Goal: Complete application form

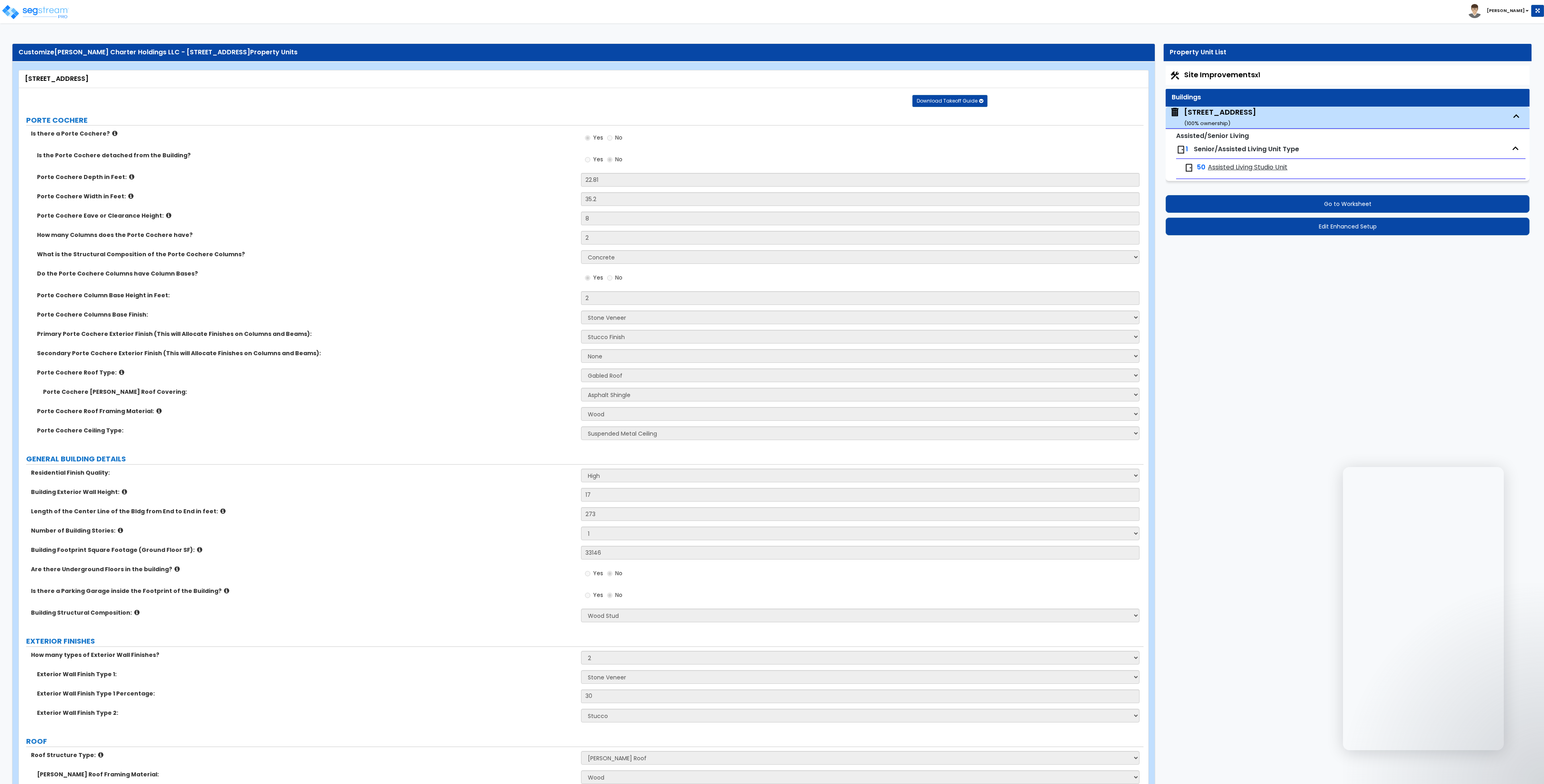
select select "3"
select select "5"
select select "2"
select select "1"
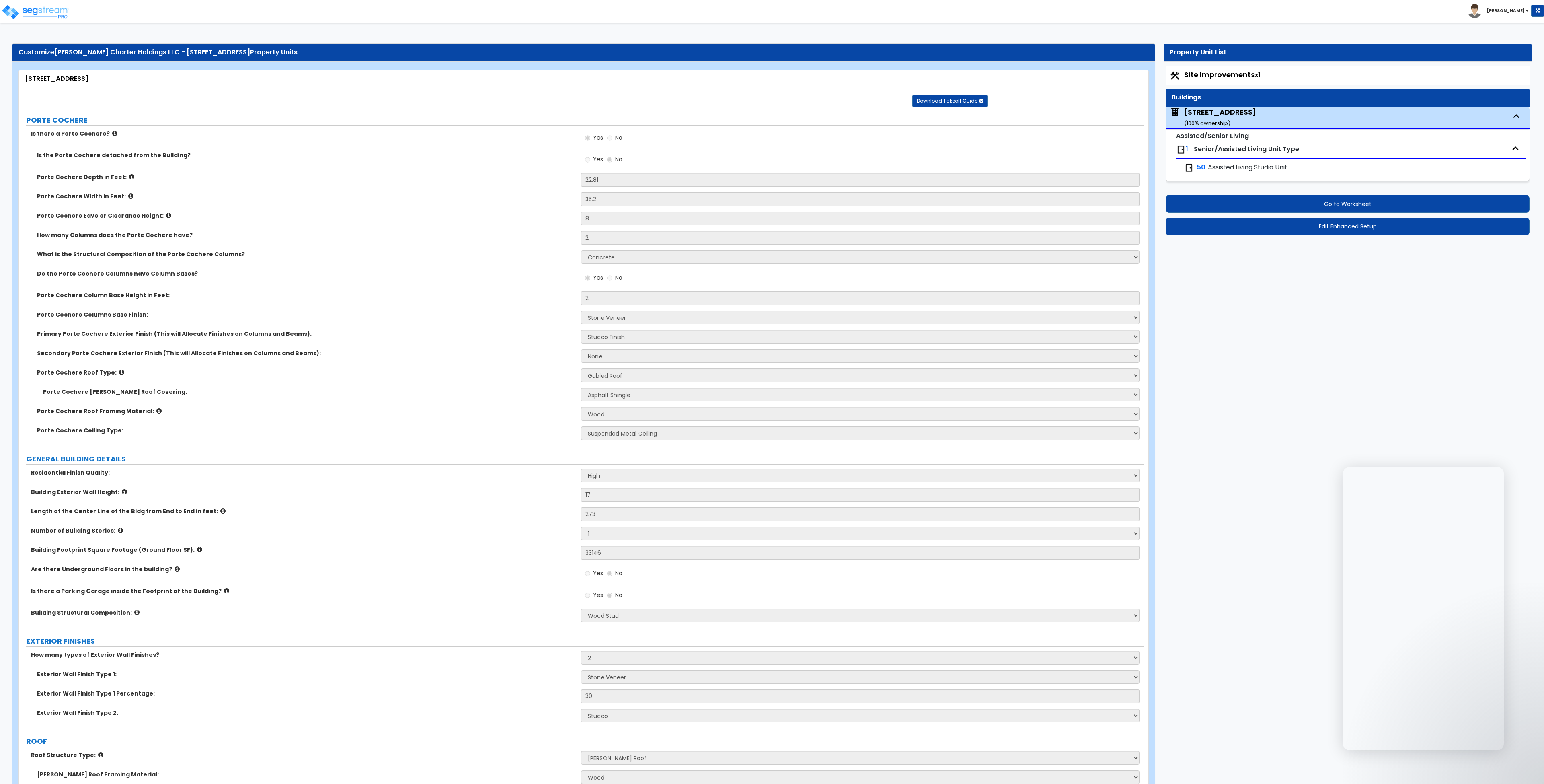
select select "1"
select select "2"
select select "7"
select select "2"
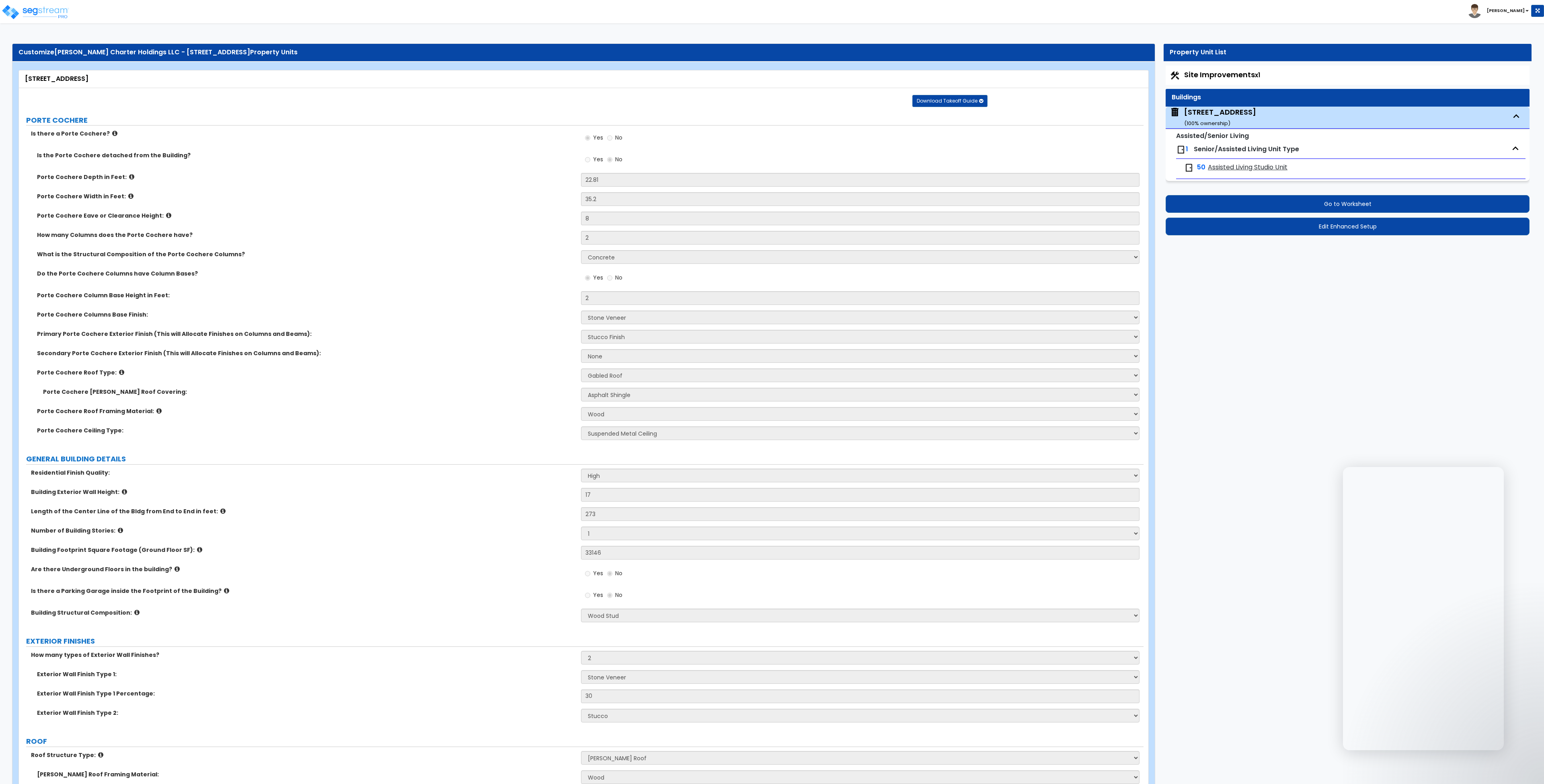
select select "3"
select select "7"
select select "1"
select select "2"
select select "4"
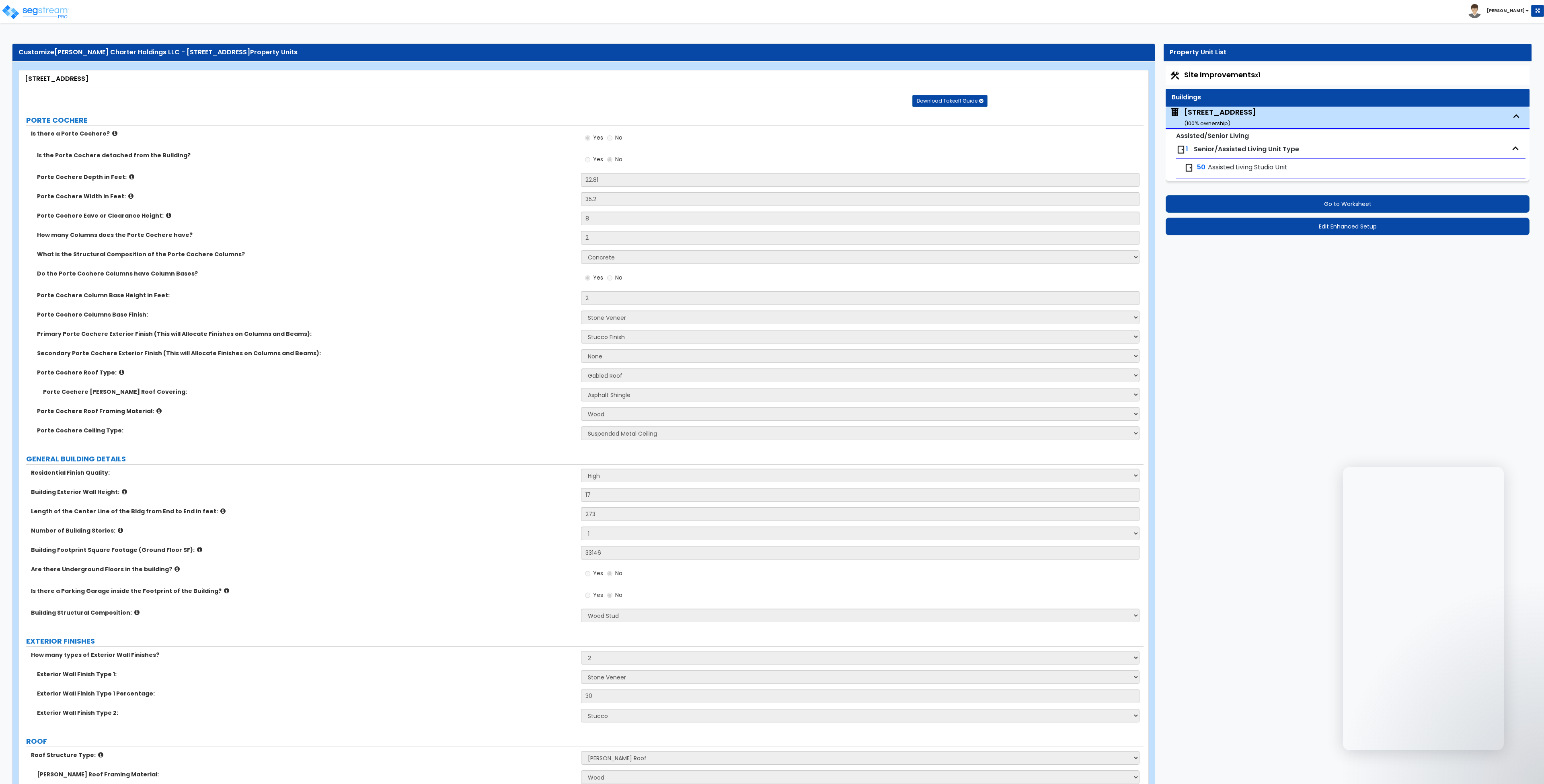
select select "2"
select select "3"
select select "1"
select select "2"
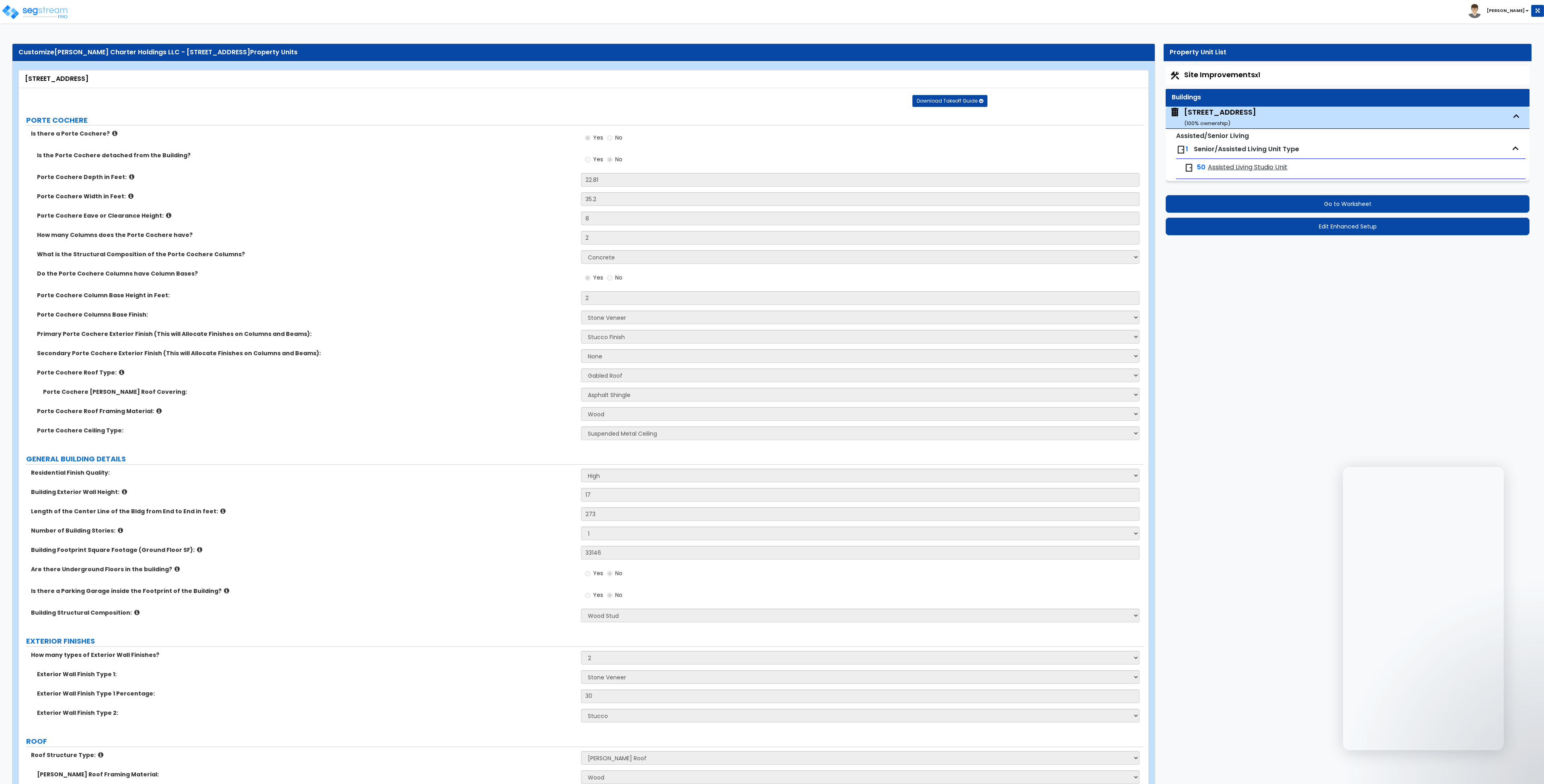
select select "5"
select select "1"
select select "2"
select select "5"
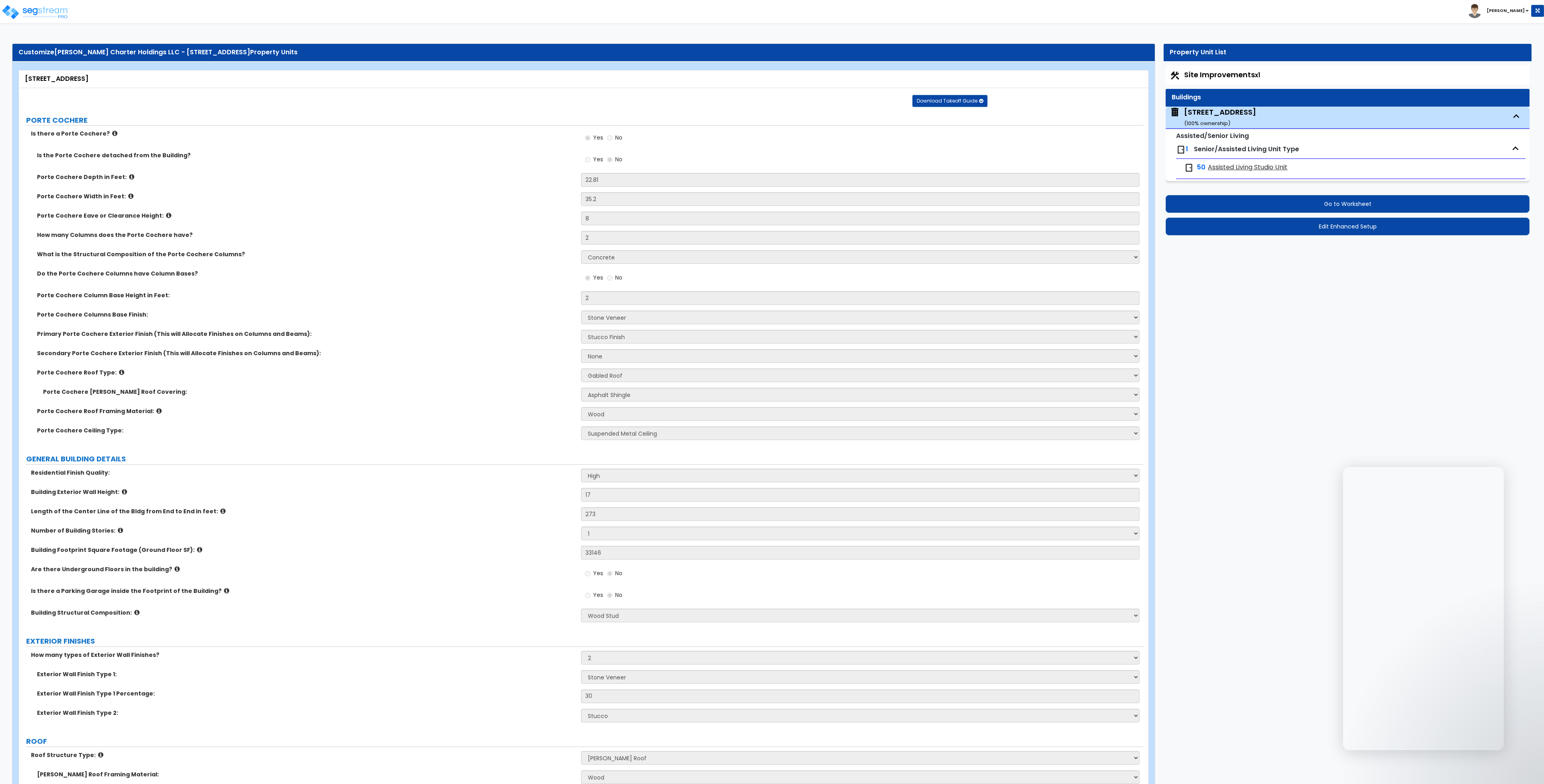
select select "1"
select select "5"
select select "2"
select select "1"
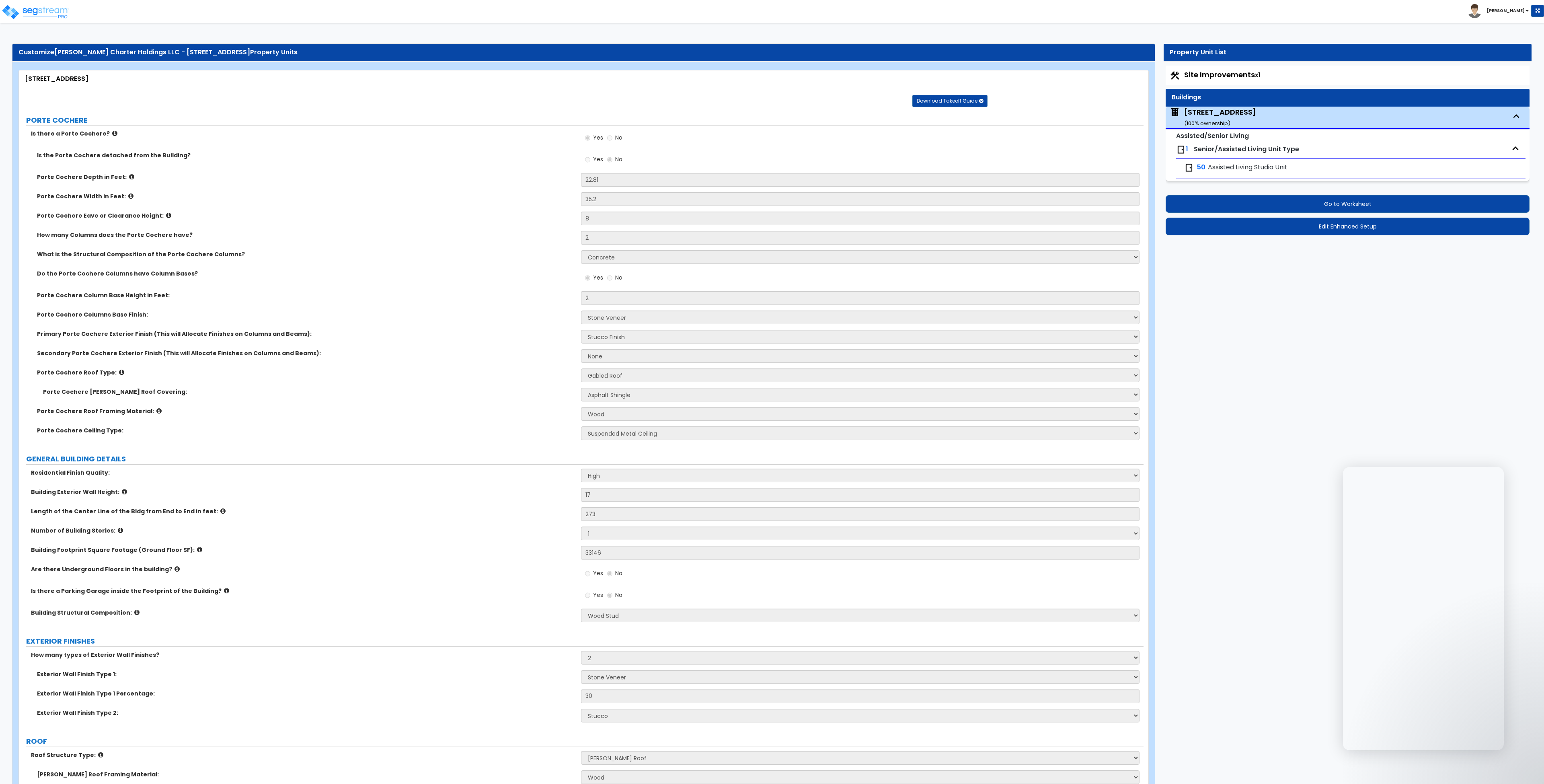
select select "1"
select select "5"
select select "4"
select select "2"
select select "3"
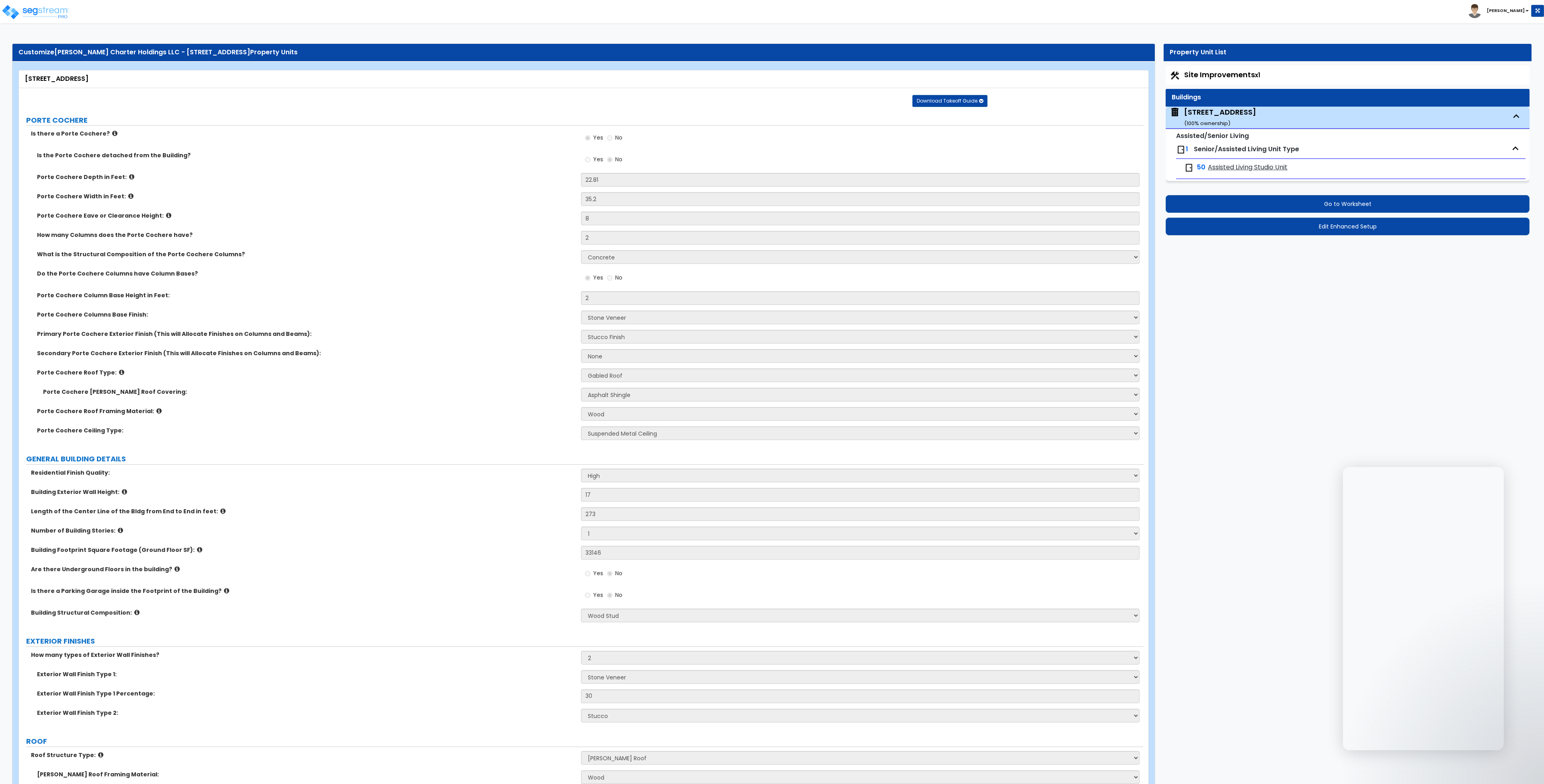
select select "3"
select select "1"
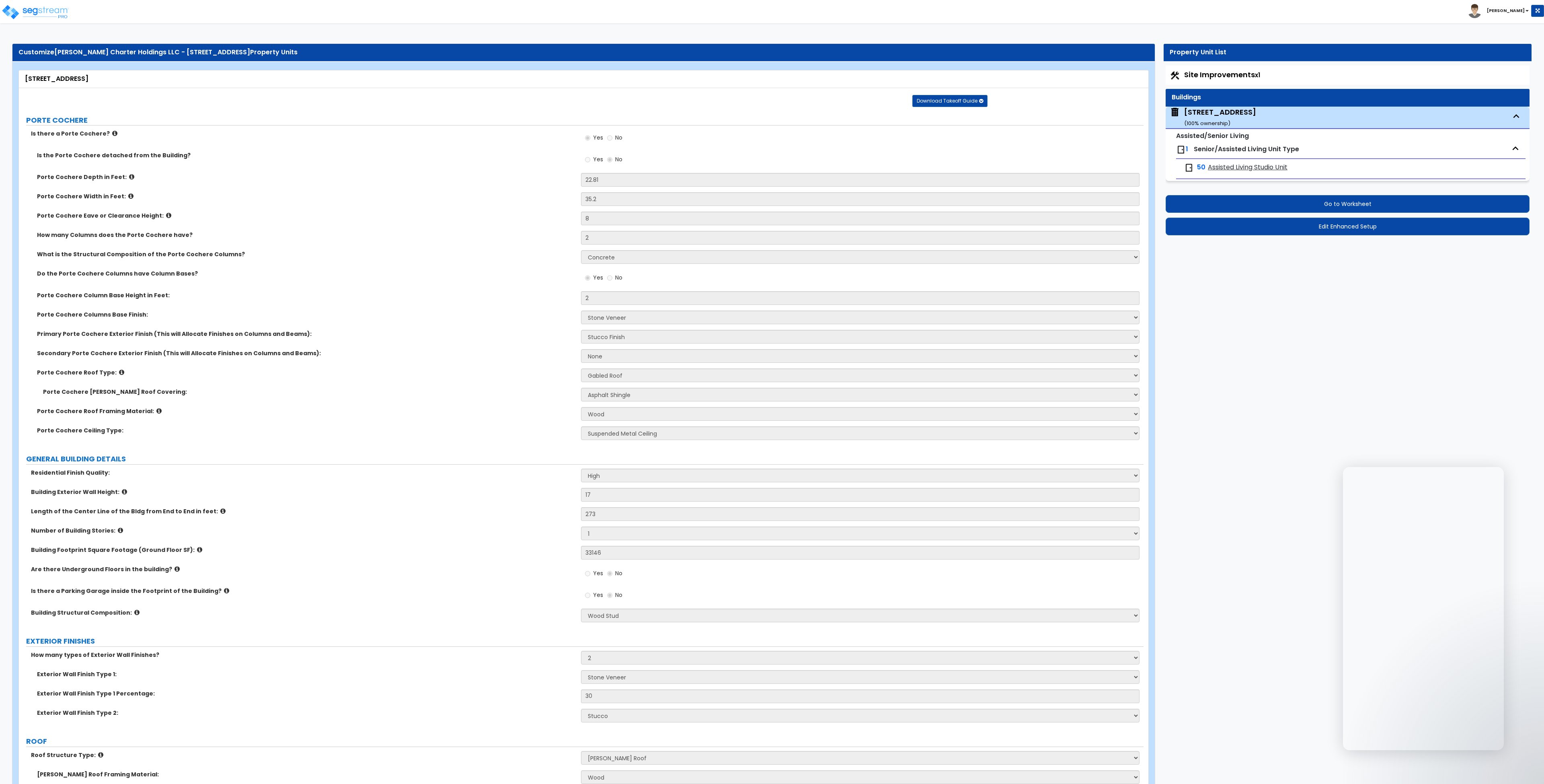
select select "2"
select select "1"
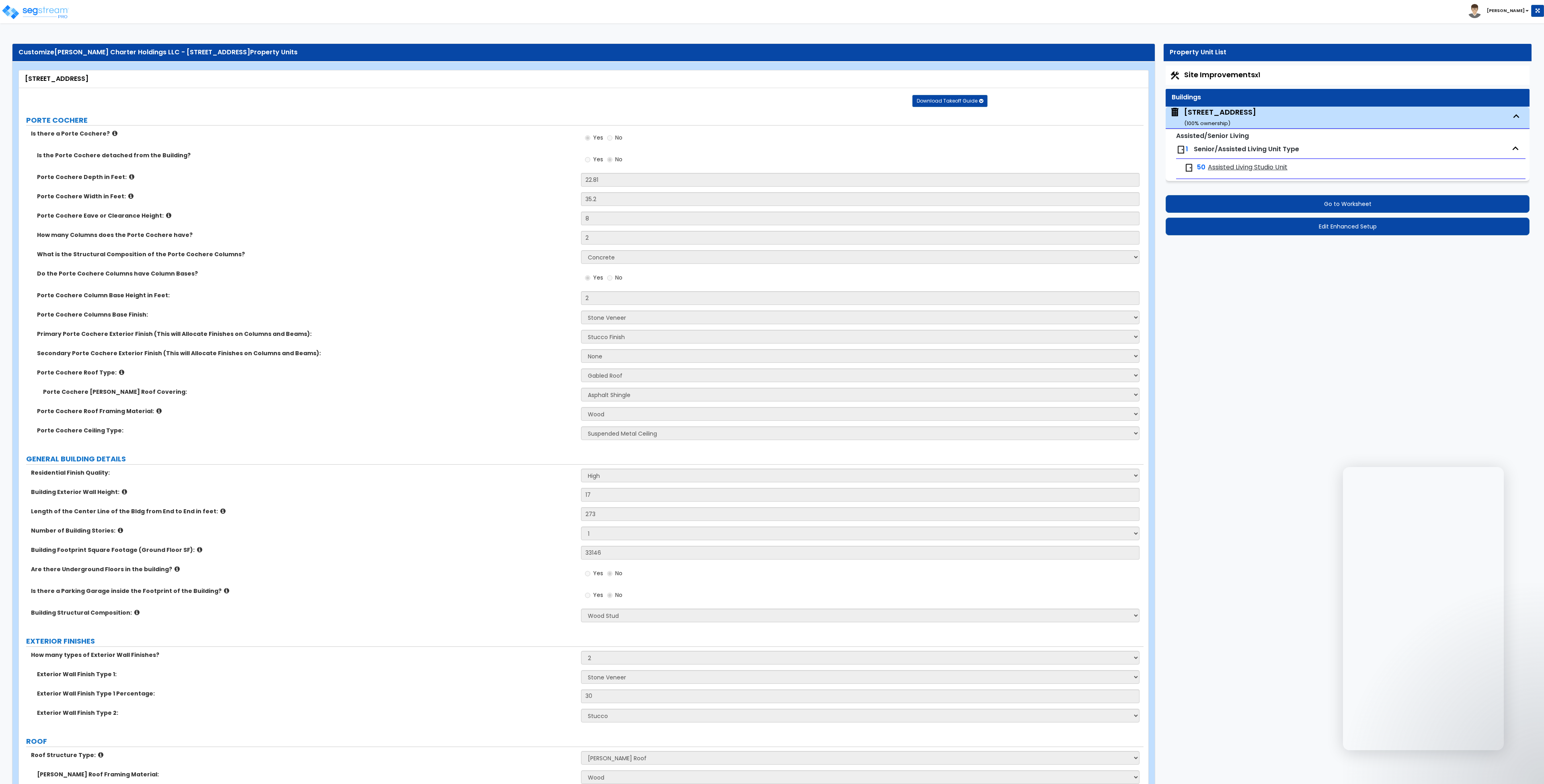
select select "2"
select select "3"
select select "5"
select select "1"
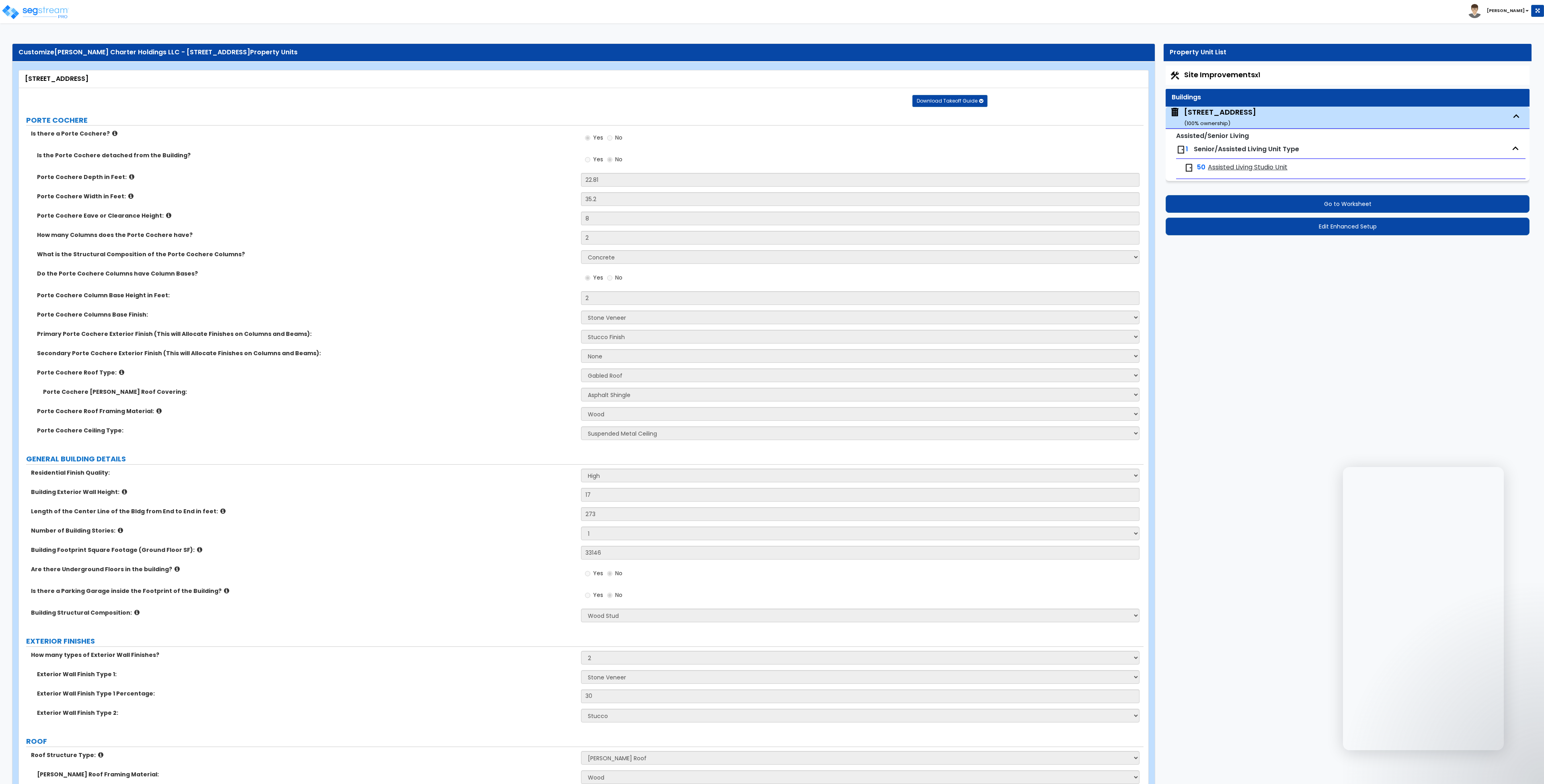
select select "1"
select select "2"
select select "3"
select select "5"
select select "1"
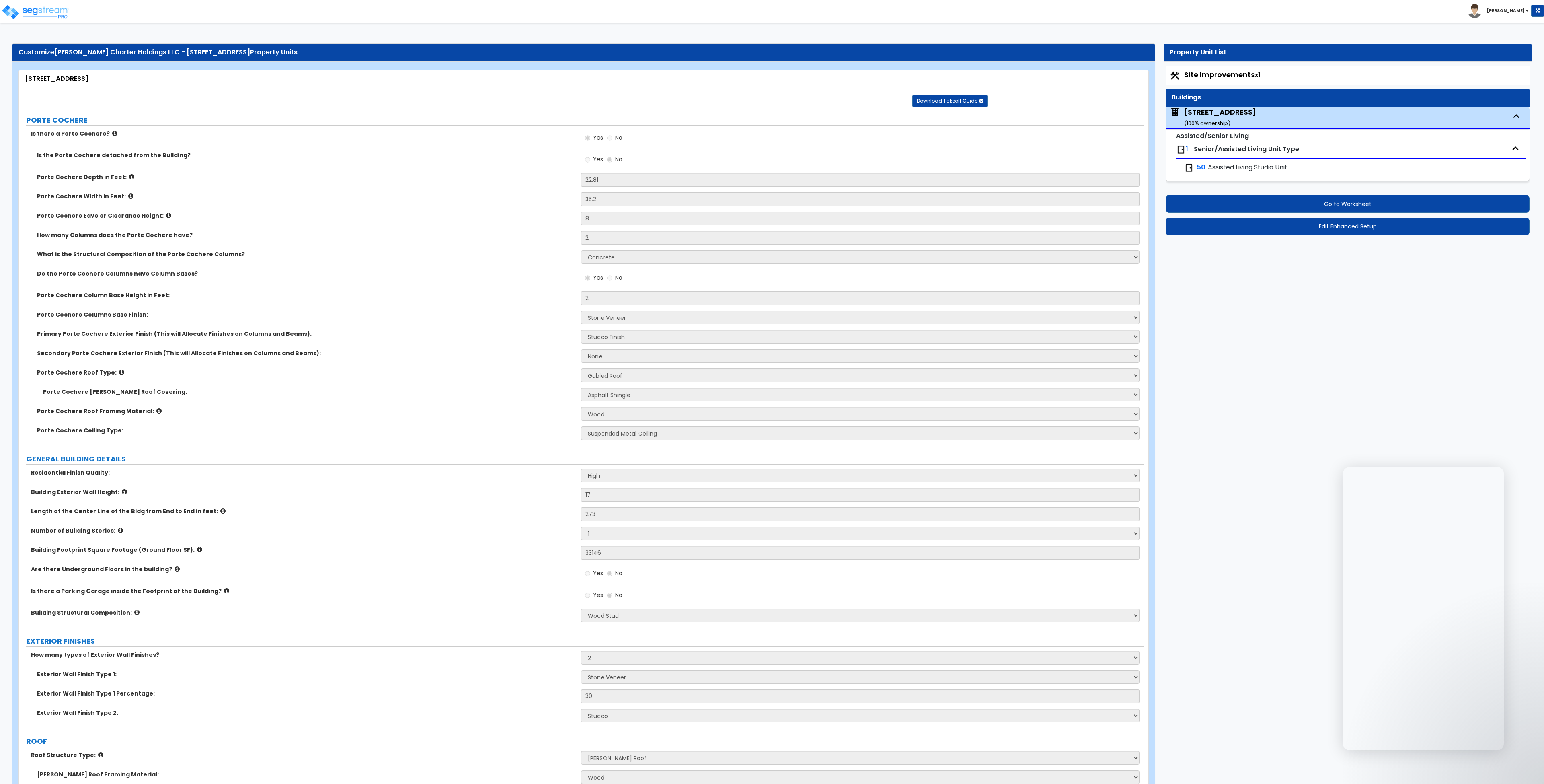
select select "1"
select select "2"
select select "1"
select select "3"
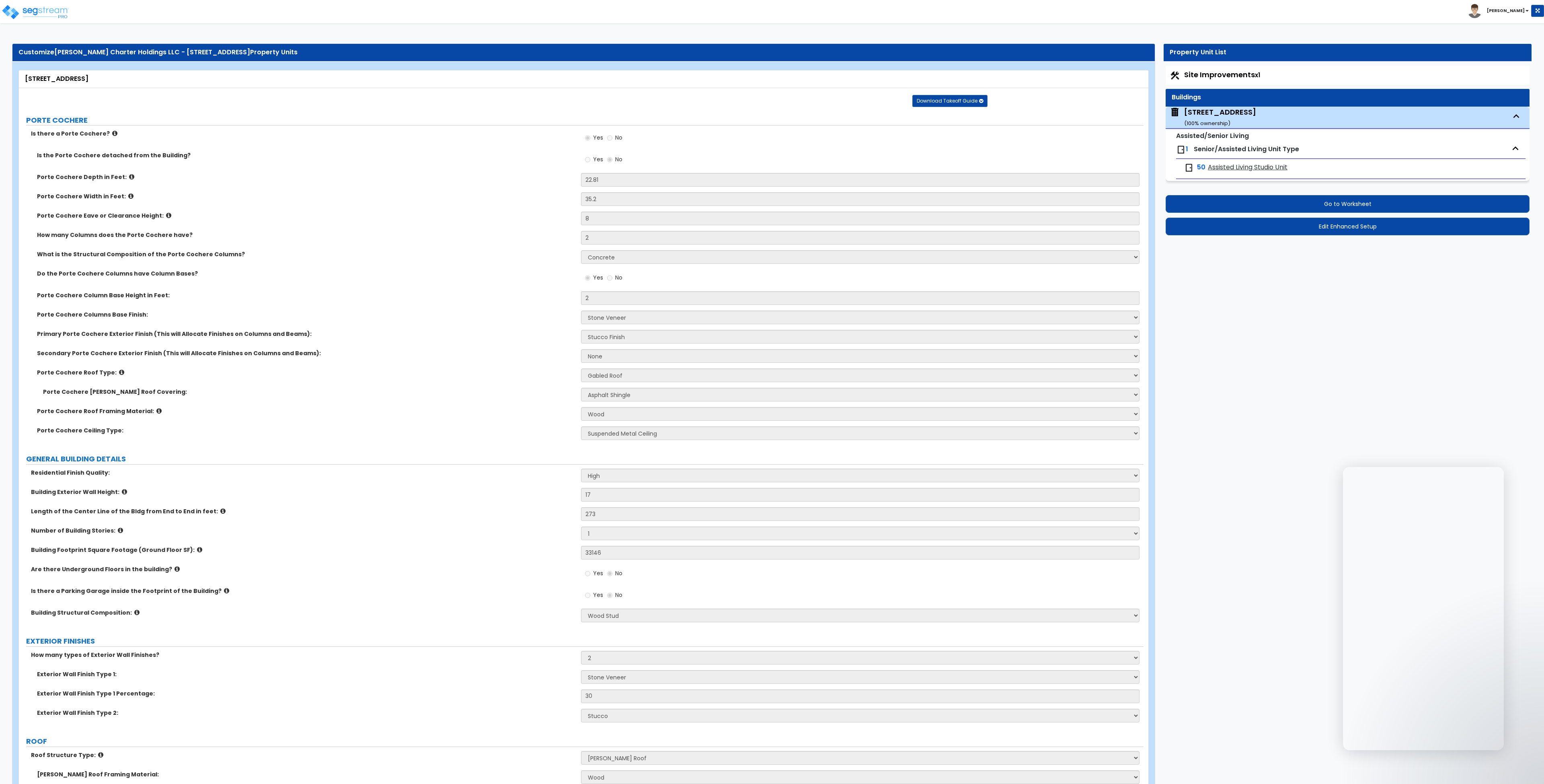
select select "3"
select select "2"
select select "1"
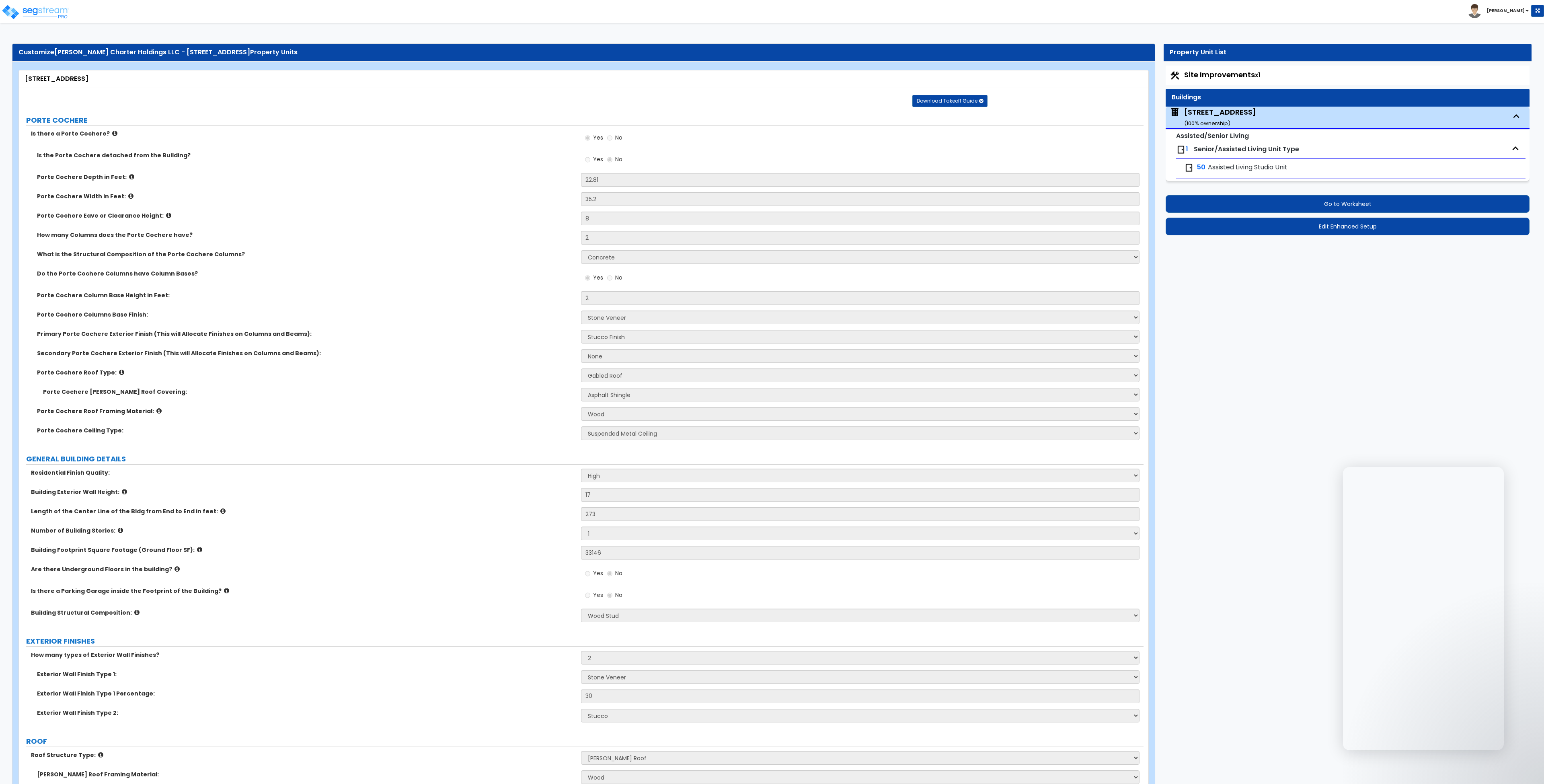
select select "3"
